Goal: Task Accomplishment & Management: Manage account settings

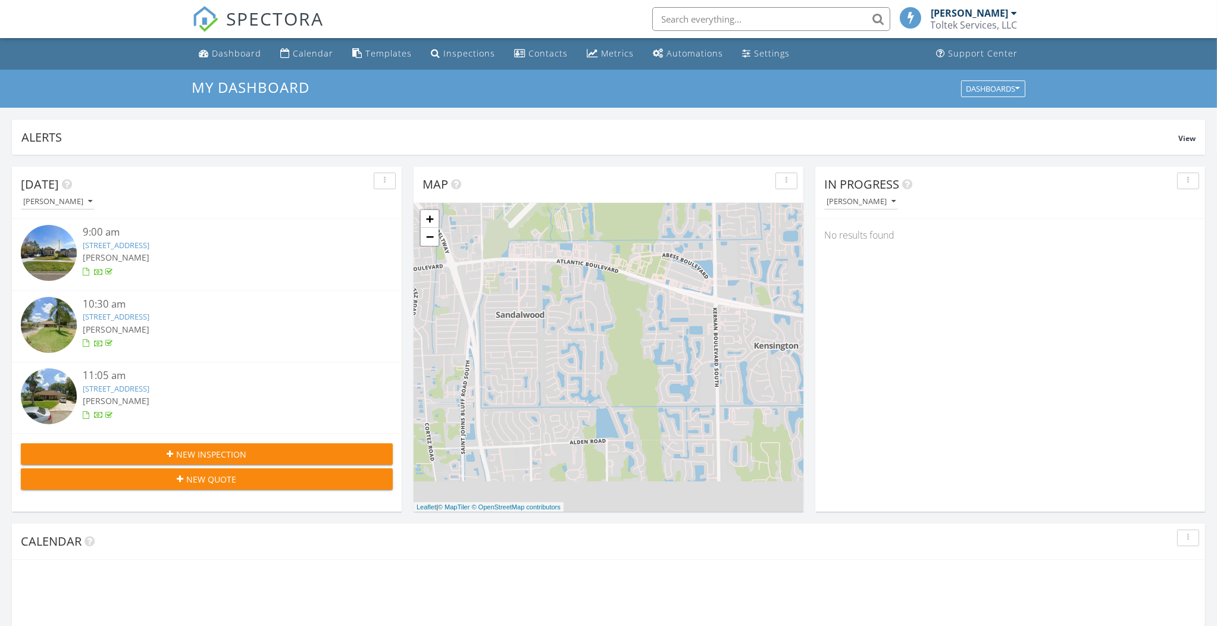
scroll to position [1, 0]
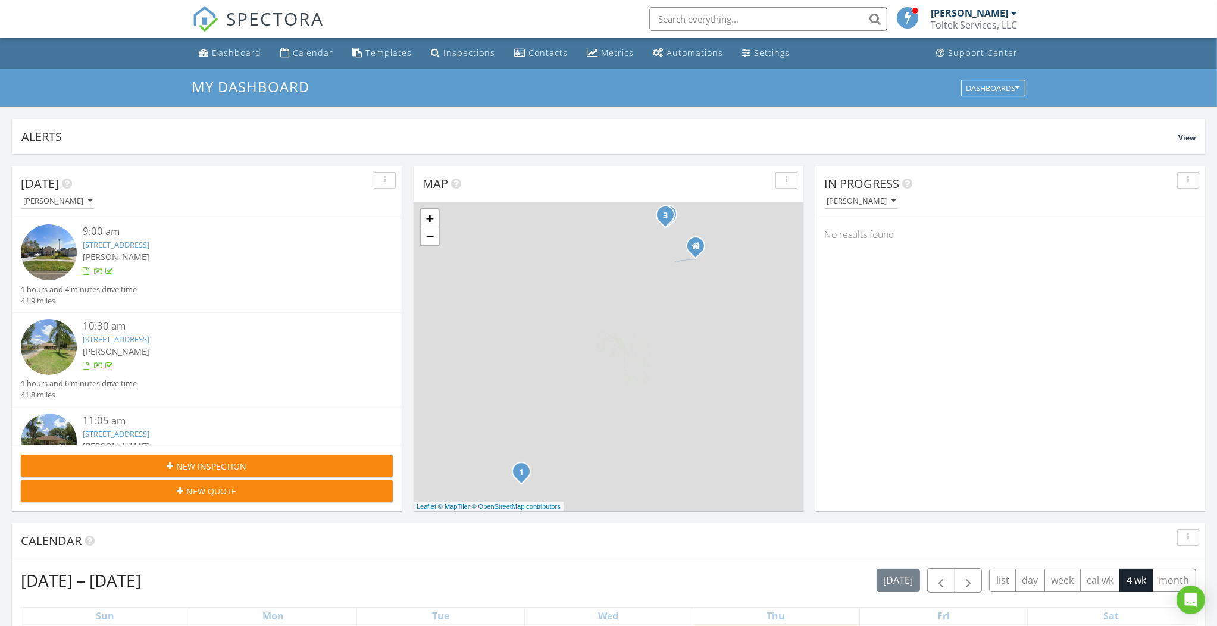
click at [700, 14] on input "text" at bounding box center [768, 19] width 238 height 24
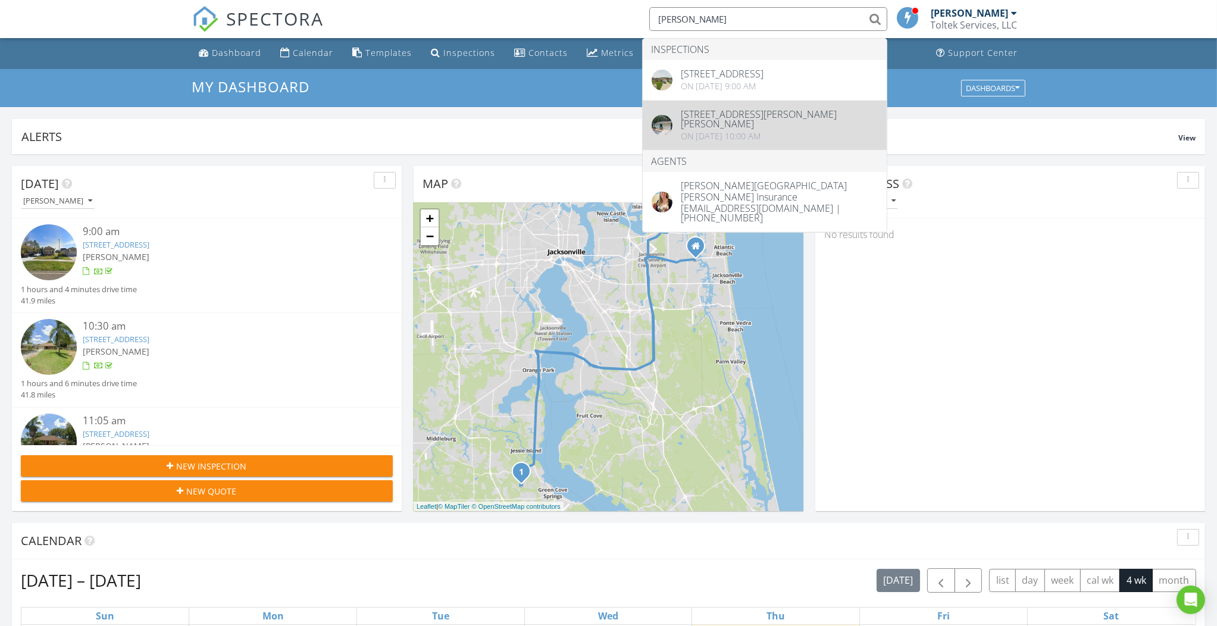
type input "tate"
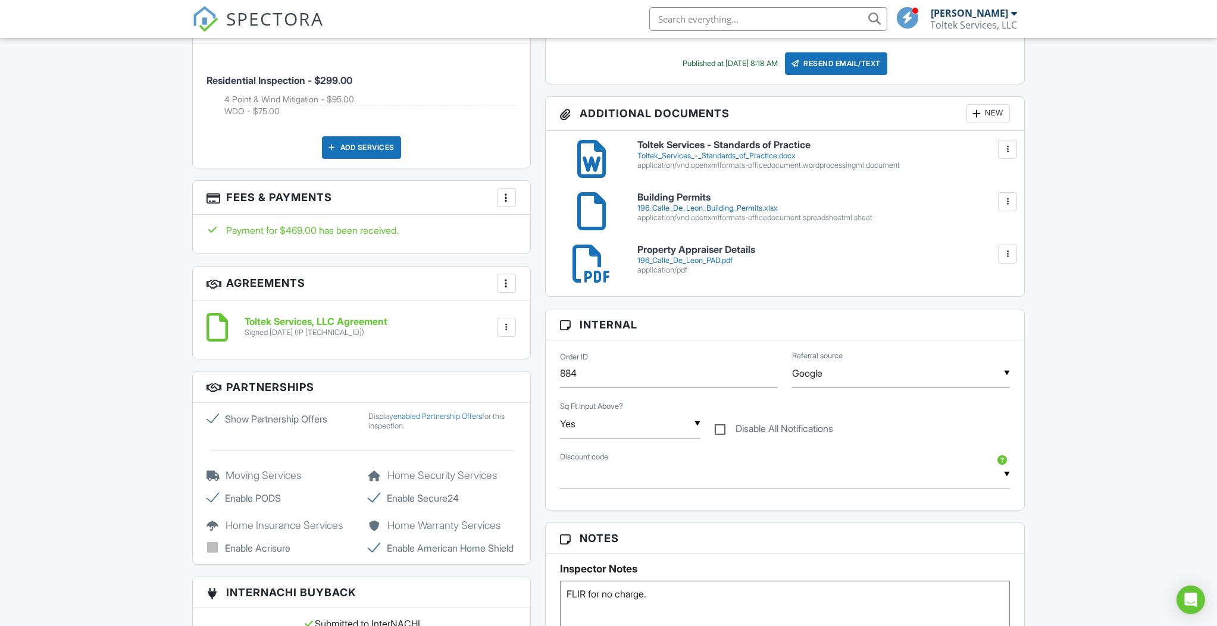
scroll to position [649, 0]
click at [507, 192] on div at bounding box center [506, 198] width 12 height 12
click at [542, 287] on li "View Invoice" at bounding box center [566, 294] width 124 height 30
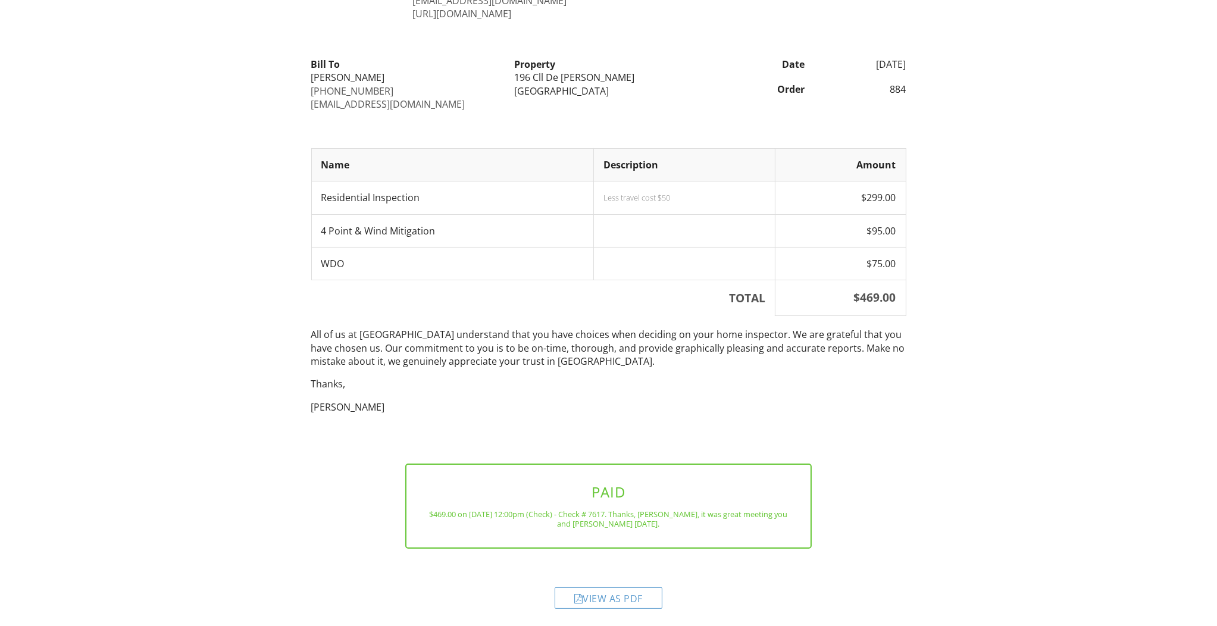
scroll to position [75, 0]
click at [617, 592] on div "View as PDF" at bounding box center [609, 596] width 108 height 21
